Goal: Task Accomplishment & Management: Manage account settings

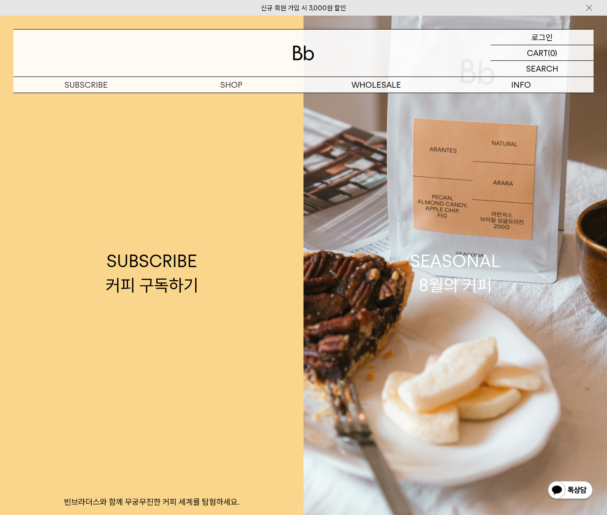
click at [548, 37] on p "로그인" at bounding box center [542, 37] width 21 height 15
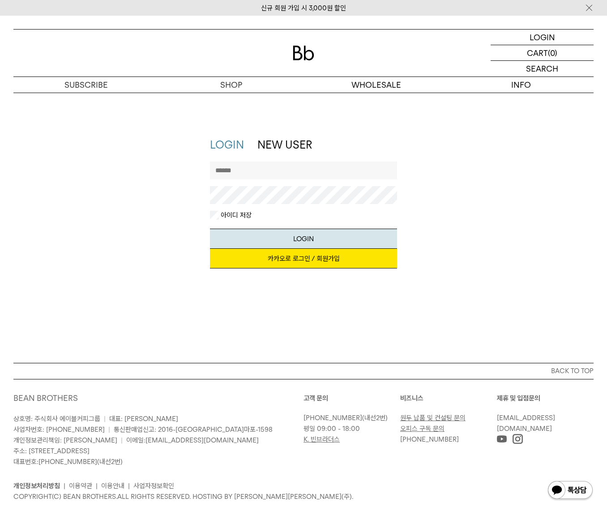
click at [301, 259] on link "카카오로 로그인 / 회원가입" at bounding box center [304, 259] width 188 height 20
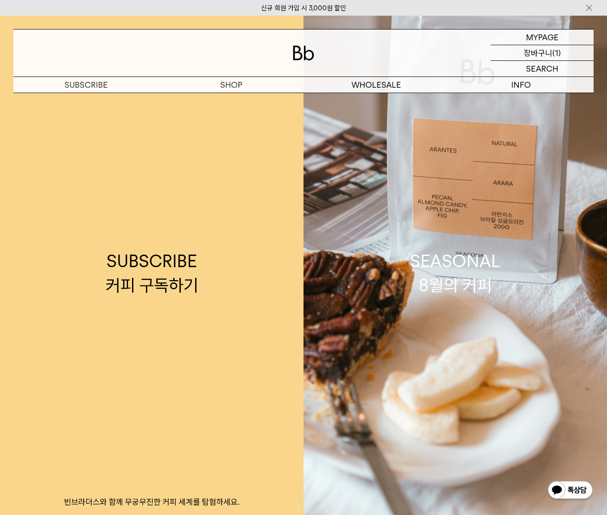
click at [543, 51] on p "장바구니" at bounding box center [538, 52] width 29 height 15
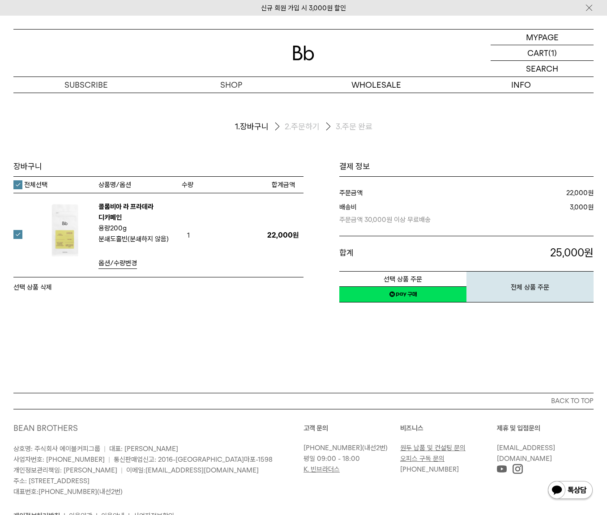
click at [17, 230] on label at bounding box center [23, 234] width 20 height 9
click at [299, 335] on div "장바구니 1. 장바구니 2. 주문하기 3. 주문 완료 장바구니" at bounding box center [303, 243] width 607 height 300
click at [549, 37] on p "마이페이지" at bounding box center [542, 37] width 36 height 15
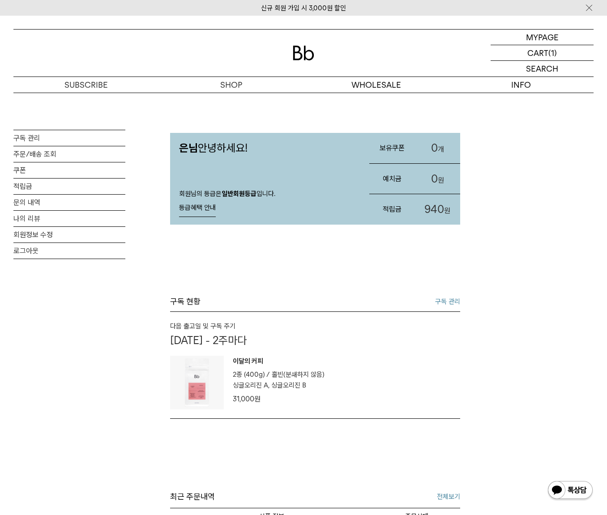
click at [446, 301] on link "구독 관리" at bounding box center [447, 301] width 25 height 11
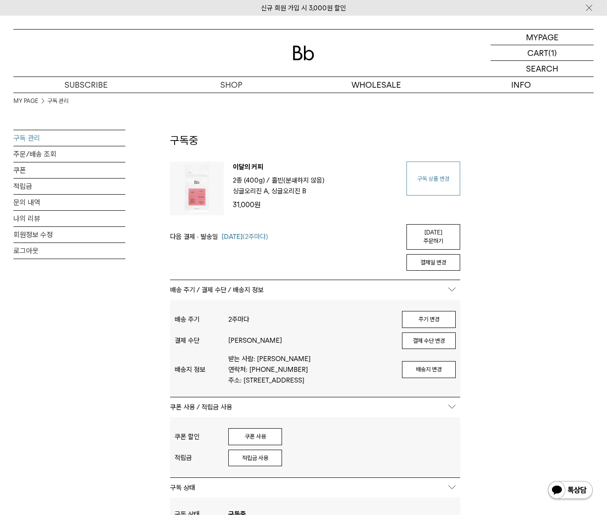
click at [429, 176] on link "구독 상품 변경" at bounding box center [434, 179] width 54 height 34
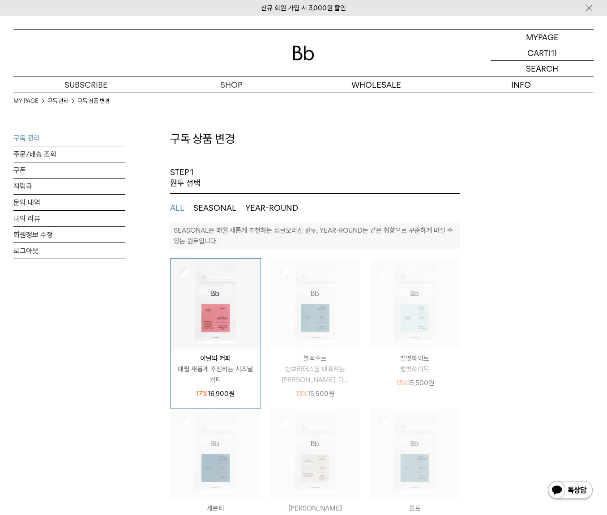
select select "**"
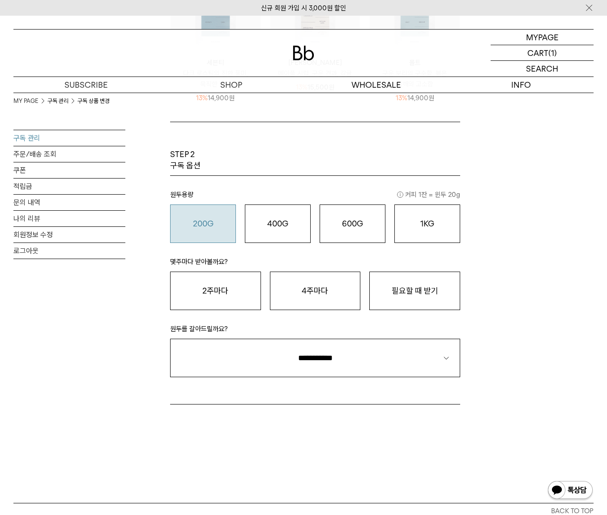
scroll to position [448, 0]
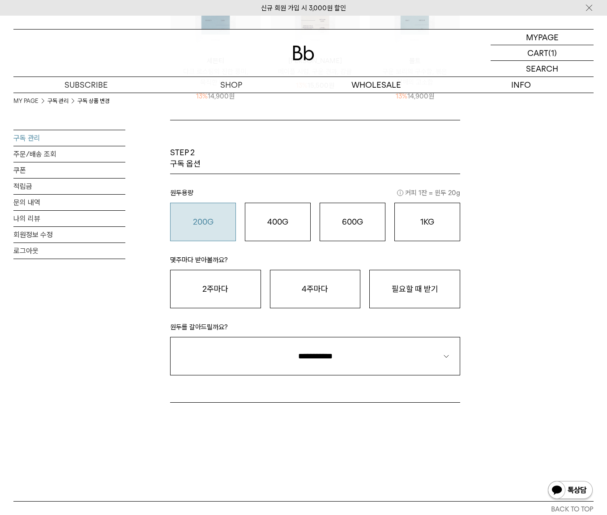
click at [206, 219] on o "200G" at bounding box center [203, 221] width 21 height 9
click at [215, 289] on button "2주마다" at bounding box center [215, 289] width 91 height 39
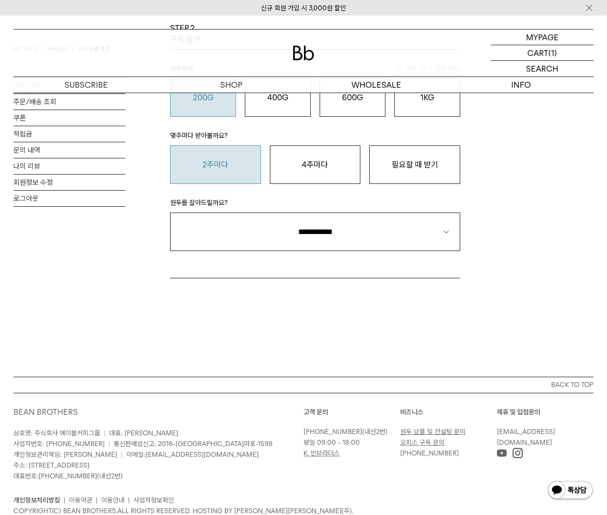
scroll to position [604, 0]
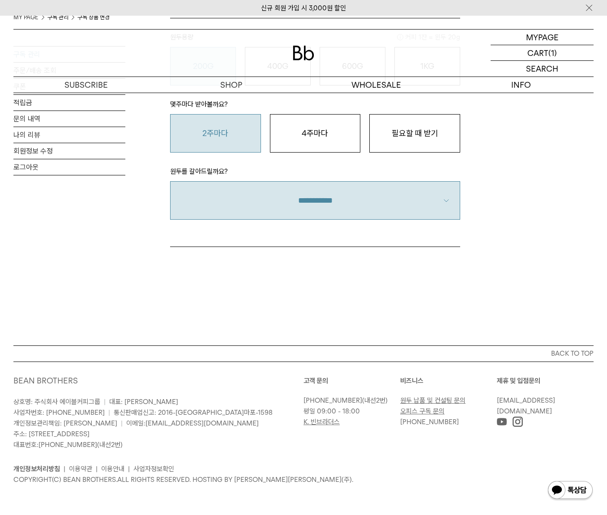
click at [436, 205] on select "**********" at bounding box center [315, 200] width 290 height 39
click at [170, 181] on select "**********" at bounding box center [315, 200] width 290 height 39
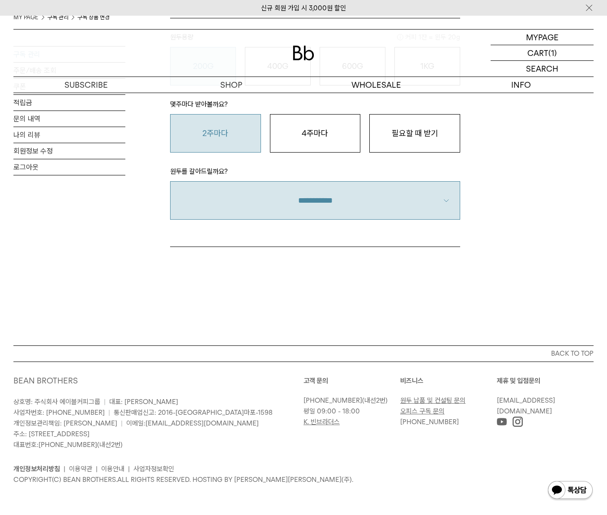
click at [340, 193] on select "**********" at bounding box center [315, 200] width 290 height 39
click at [170, 181] on select "**********" at bounding box center [315, 200] width 290 height 39
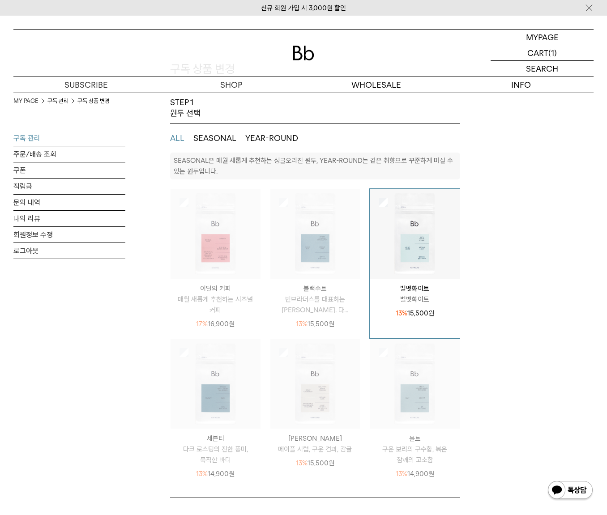
scroll to position [0, 0]
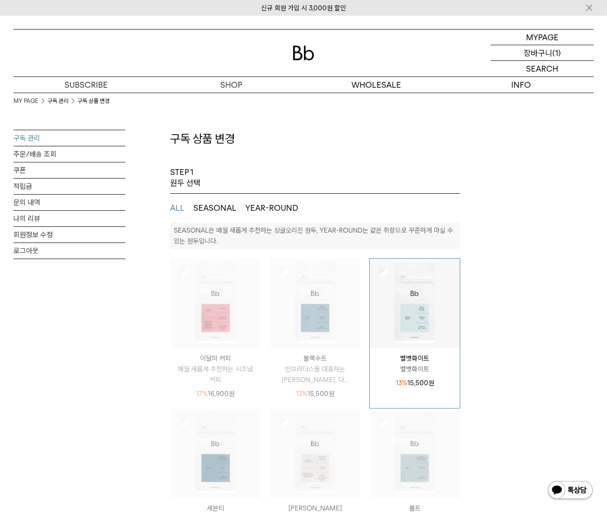
click at [545, 52] on p "장바구니" at bounding box center [538, 52] width 29 height 15
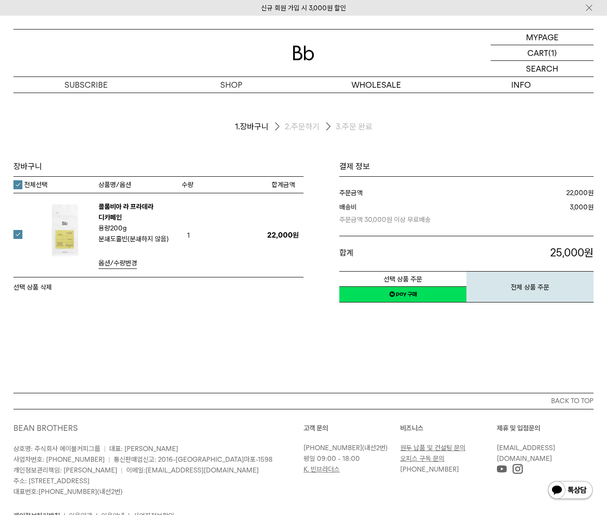
click at [16, 185] on label "전체선택" at bounding box center [30, 184] width 34 height 9
click at [35, 287] on button "선택 상품 삭제" at bounding box center [32, 287] width 39 height 11
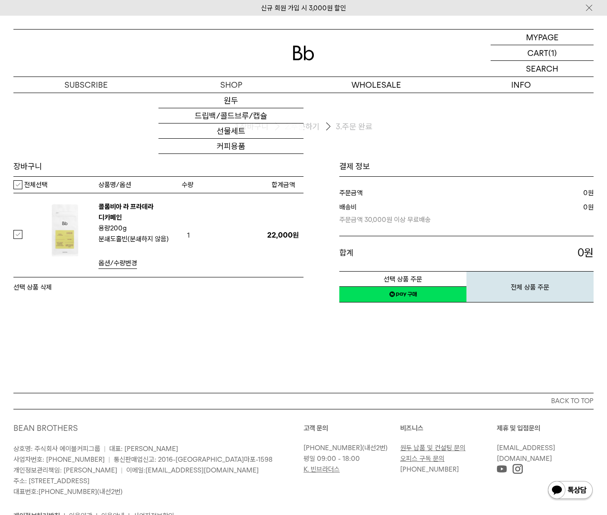
click at [20, 189] on label "전체선택" at bounding box center [30, 184] width 34 height 9
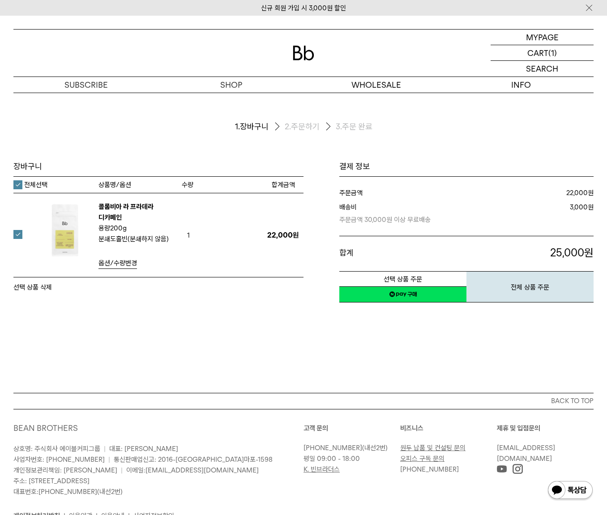
click at [43, 288] on button "선택 상품 삭제" at bounding box center [32, 287] width 39 height 11
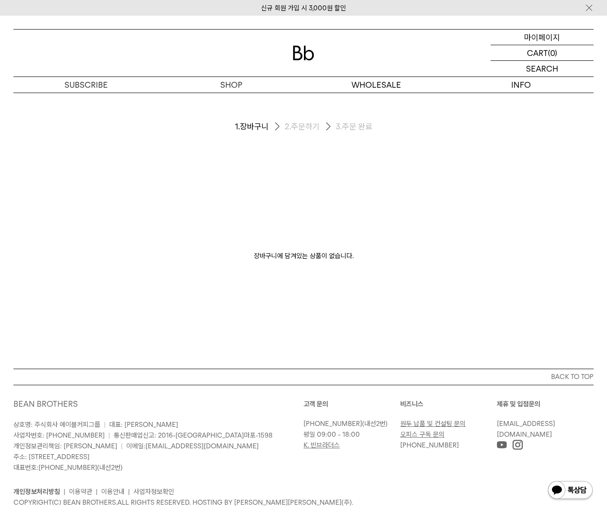
click at [548, 37] on p "마이페이지" at bounding box center [542, 37] width 36 height 15
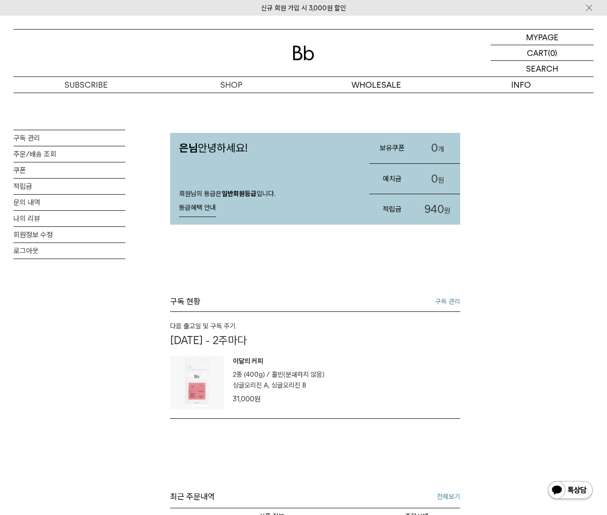
click at [193, 207] on link "등급혜택 안내" at bounding box center [197, 208] width 37 height 18
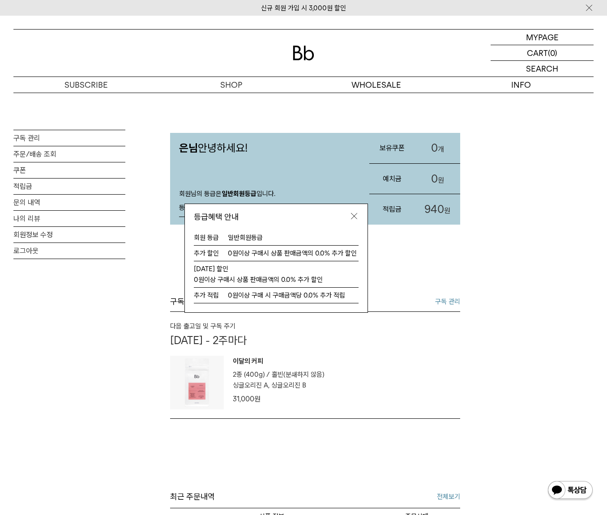
click at [357, 215] on img at bounding box center [354, 216] width 9 height 9
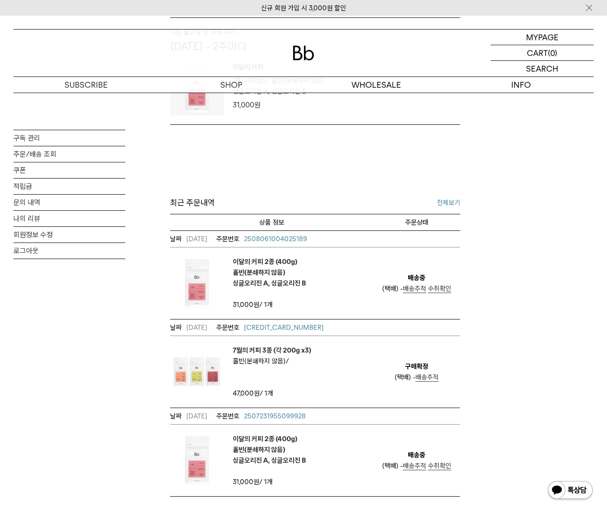
scroll to position [179, 0]
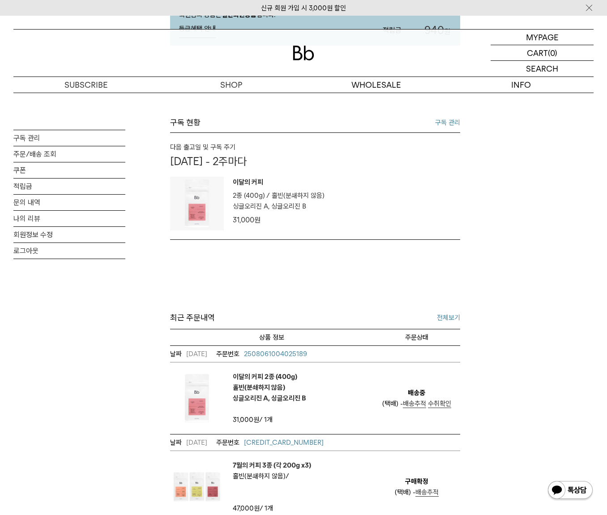
click at [451, 317] on link "전체보기" at bounding box center [448, 318] width 23 height 11
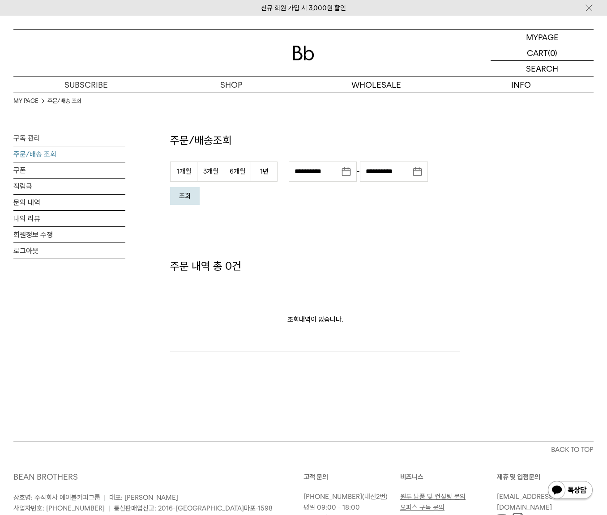
click at [184, 197] on em "조회" at bounding box center [185, 196] width 12 height 8
click at [187, 172] on button "1개월" at bounding box center [183, 172] width 27 height 20
type input "**********"
click at [183, 194] on em "조회" at bounding box center [185, 196] width 12 height 8
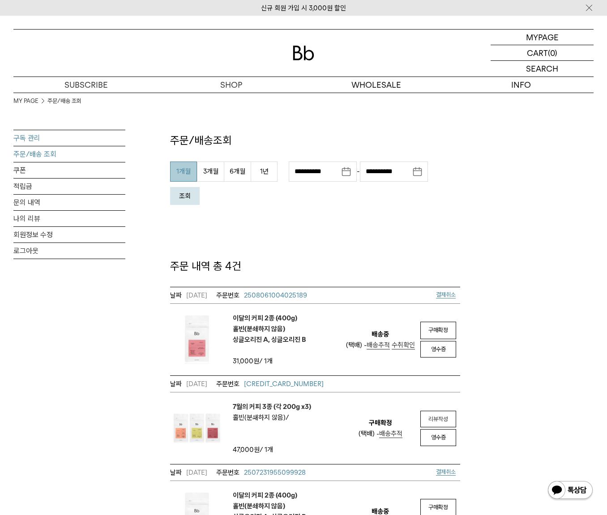
click at [33, 137] on link "구독 관리" at bounding box center [69, 138] width 112 height 16
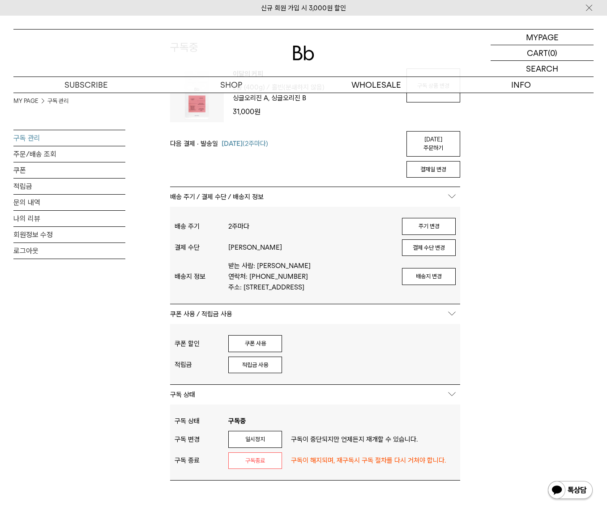
scroll to position [45, 0]
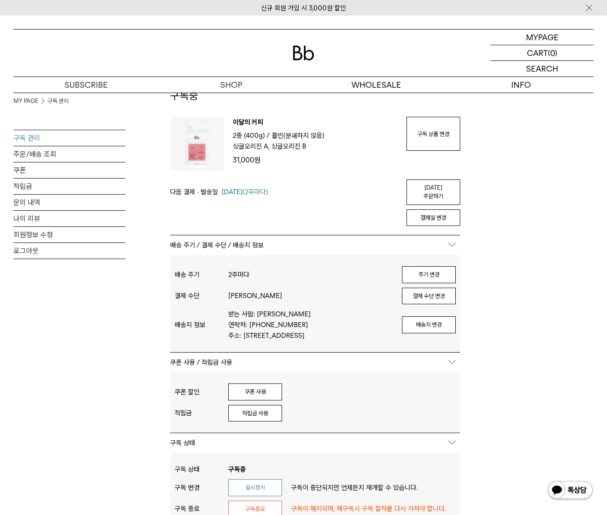
click at [249, 490] on button "일시정지" at bounding box center [255, 488] width 54 height 17
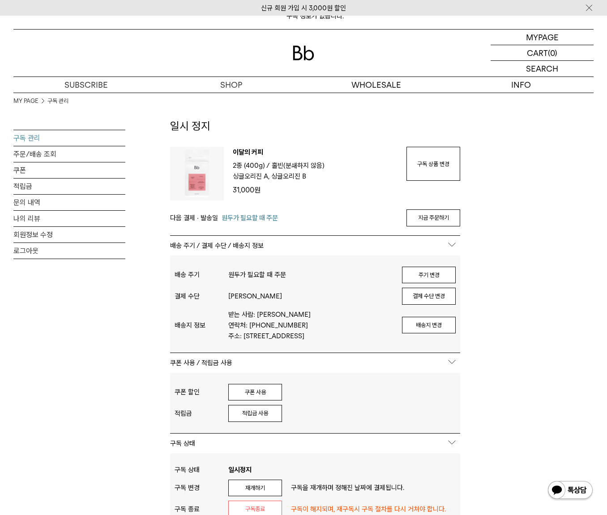
scroll to position [179, 0]
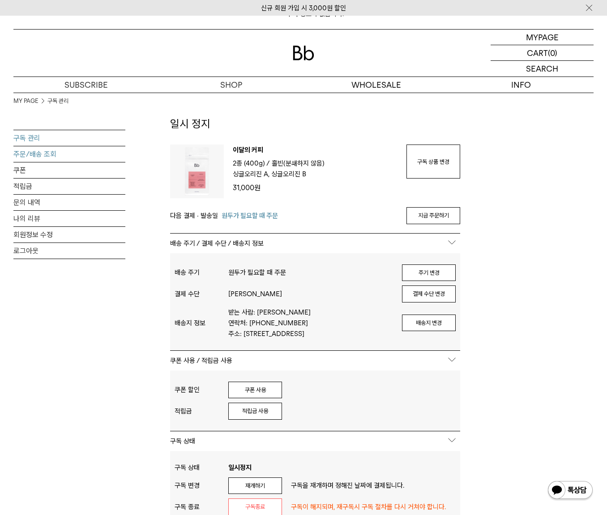
click at [24, 153] on link "주문/배송 조회" at bounding box center [69, 154] width 112 height 16
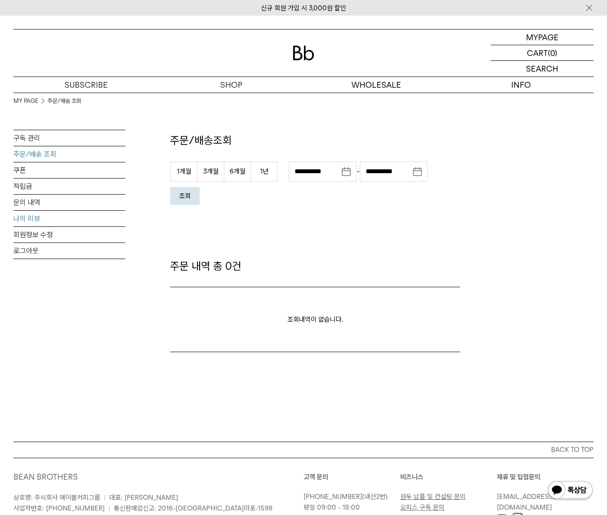
click at [34, 220] on link "나의 리뷰" at bounding box center [69, 219] width 112 height 16
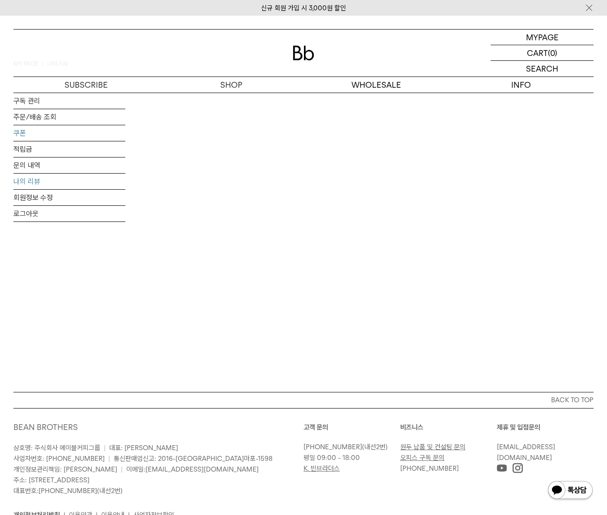
click at [22, 130] on link "쿠폰" at bounding box center [69, 133] width 112 height 16
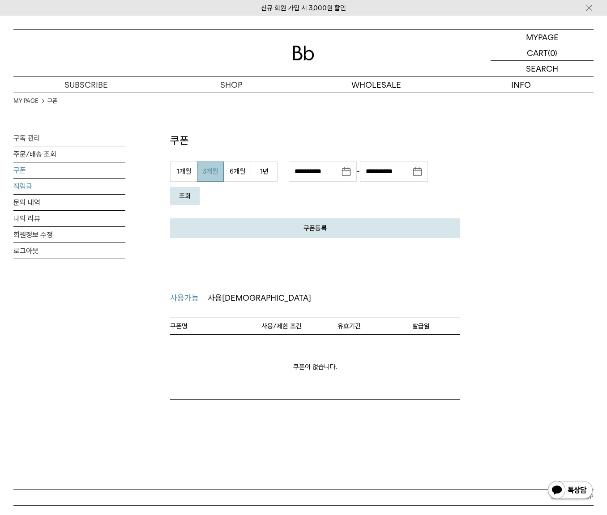
click at [30, 185] on link "적립금" at bounding box center [69, 187] width 112 height 16
